Goal: Register for event/course

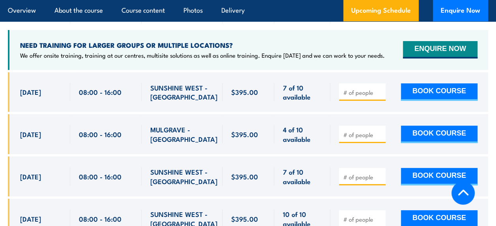
scroll to position [1499, 0]
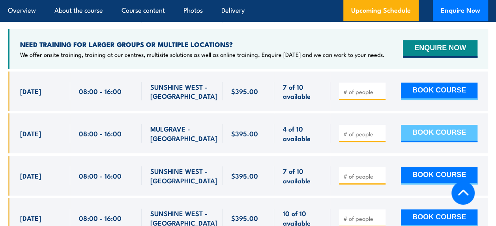
click at [423, 132] on button "BOOK COURSE" at bounding box center [439, 133] width 77 height 17
type input "2"
click at [428, 137] on button "BOOK COURSE" at bounding box center [439, 133] width 77 height 17
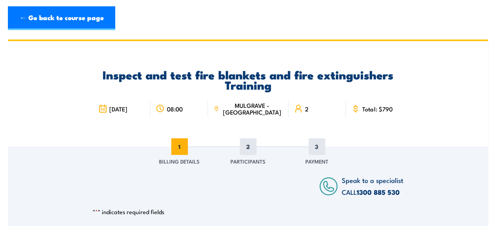
click at [276, 19] on div "← Go back to course page" at bounding box center [248, 18] width 481 height 24
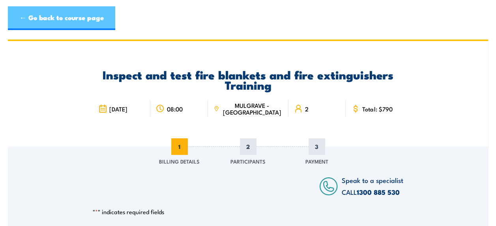
click at [33, 20] on link "← Go back to course page" at bounding box center [61, 18] width 107 height 24
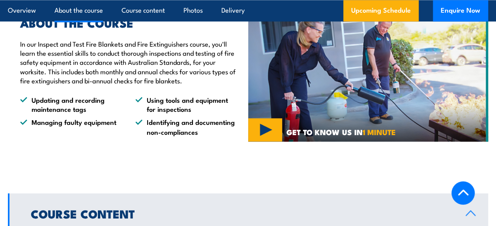
scroll to position [613, 0]
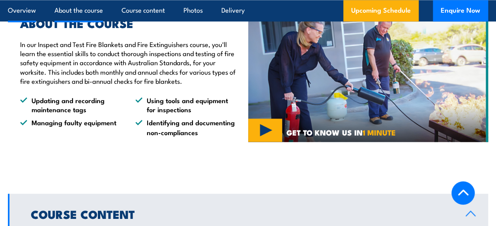
click at [19, 13] on link "Overview" at bounding box center [22, 10] width 28 height 21
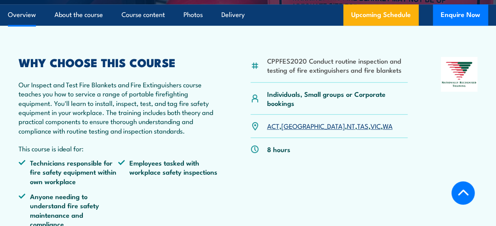
scroll to position [231, 0]
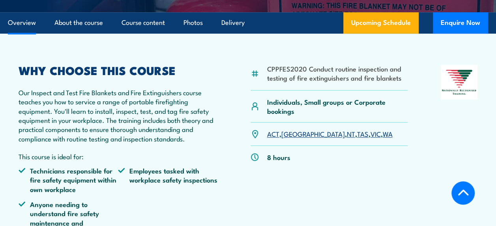
click at [387, 116] on p "Individuals, Small groups or Corporate bookings" at bounding box center [337, 106] width 141 height 19
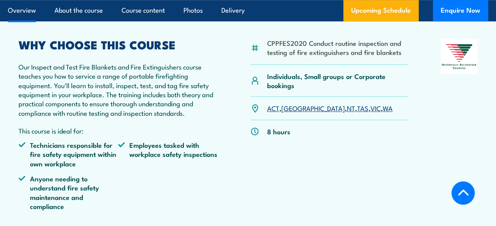
scroll to position [256, 0]
